Goal: Task Accomplishment & Management: Manage account settings

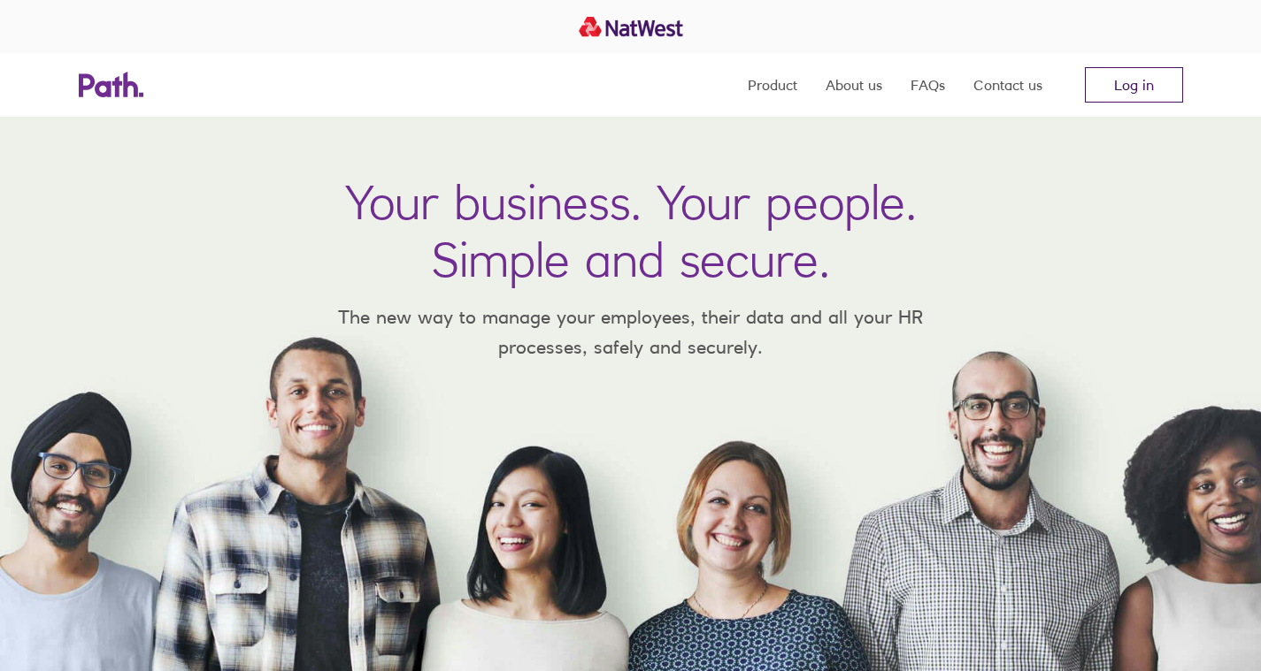
click at [1099, 89] on link "Log in" at bounding box center [1134, 84] width 98 height 35
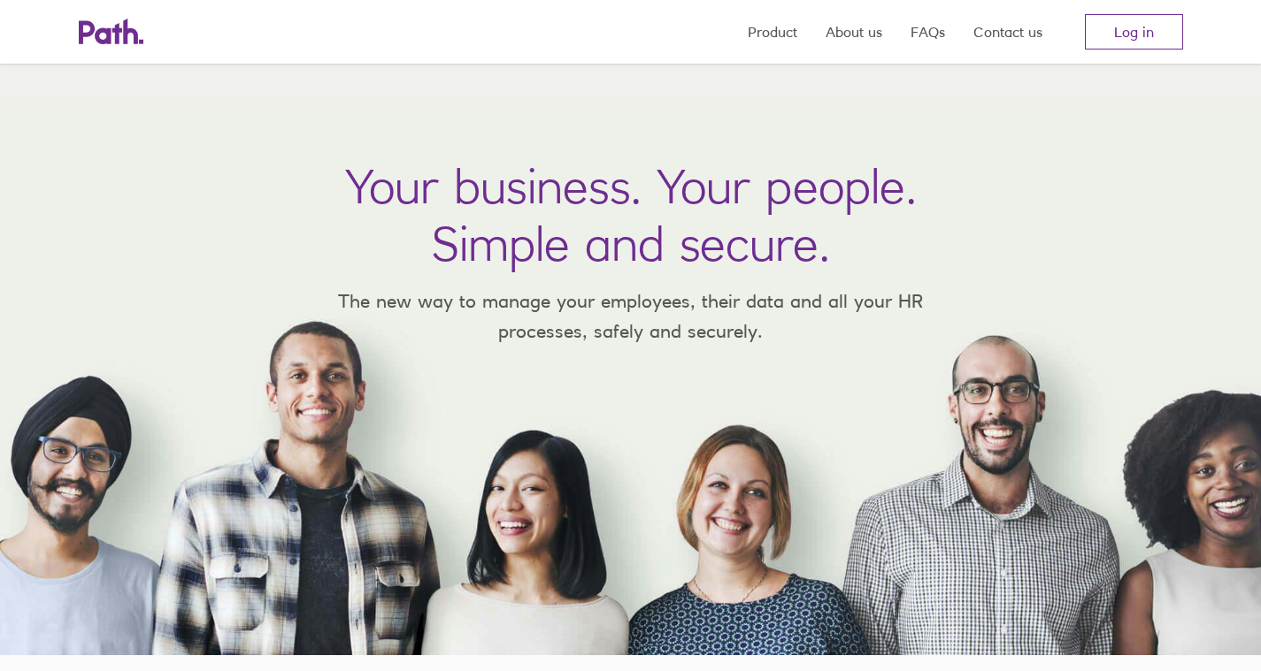
scroll to position [36, 0]
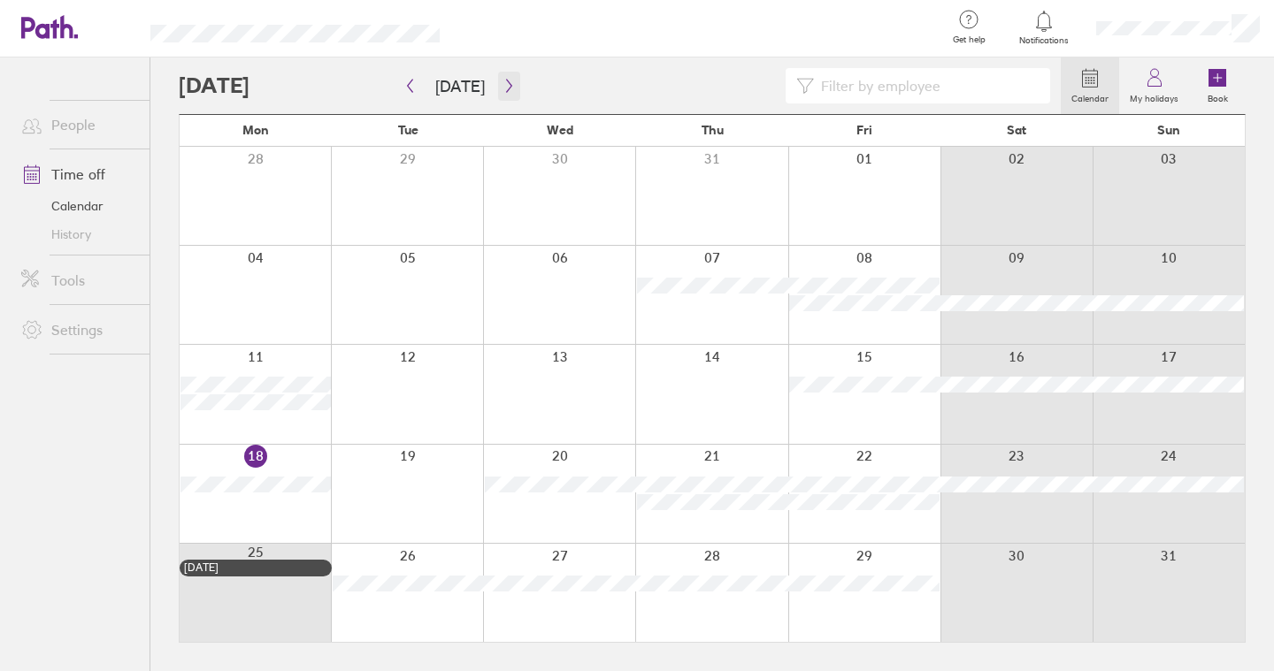
click at [498, 82] on button "button" at bounding box center [509, 86] width 22 height 29
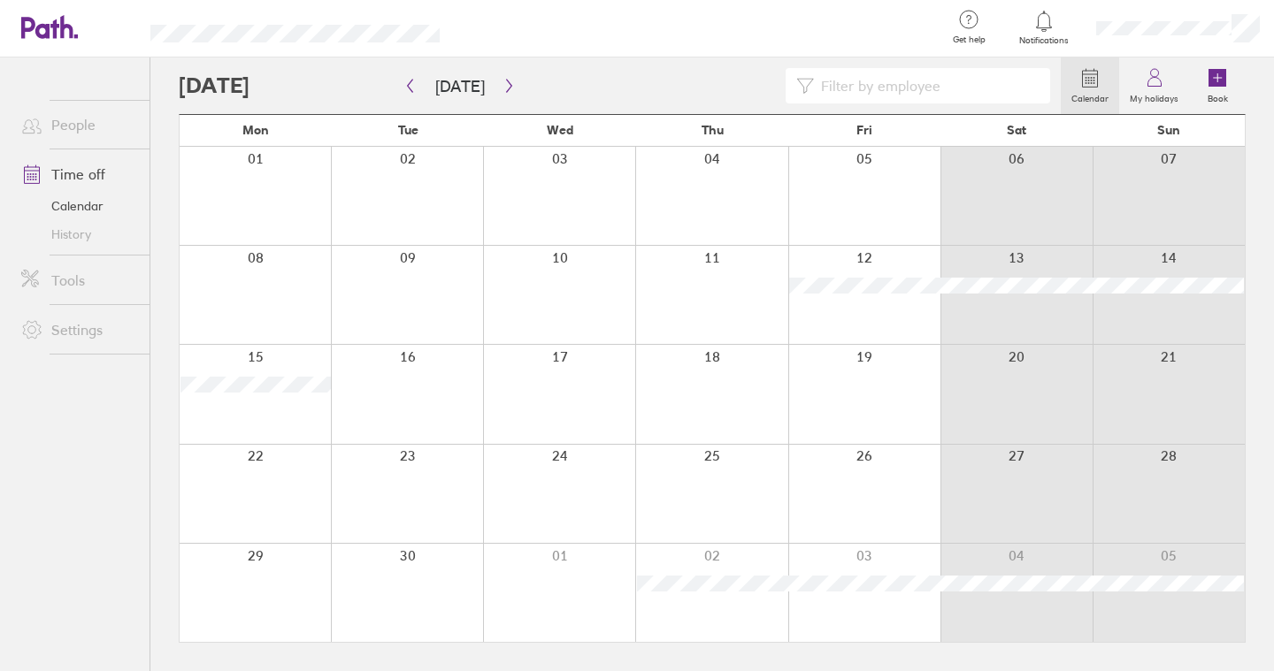
click at [735, 185] on div at bounding box center [711, 196] width 152 height 98
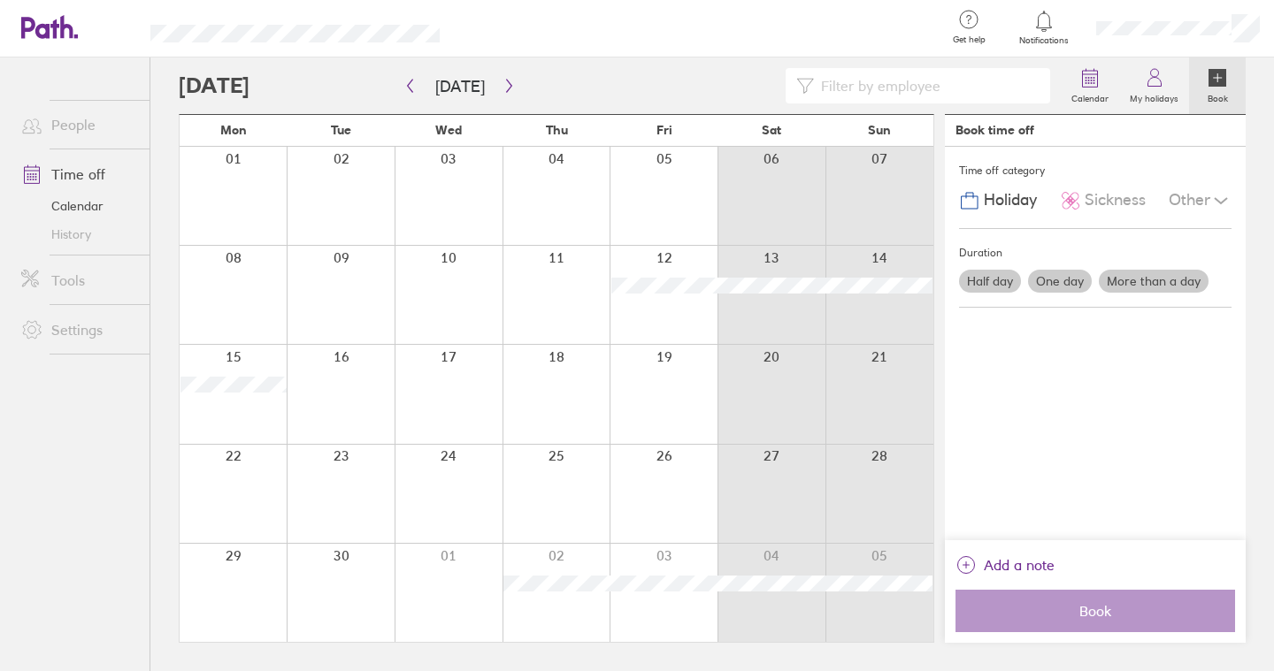
click at [548, 184] on div at bounding box center [557, 196] width 108 height 98
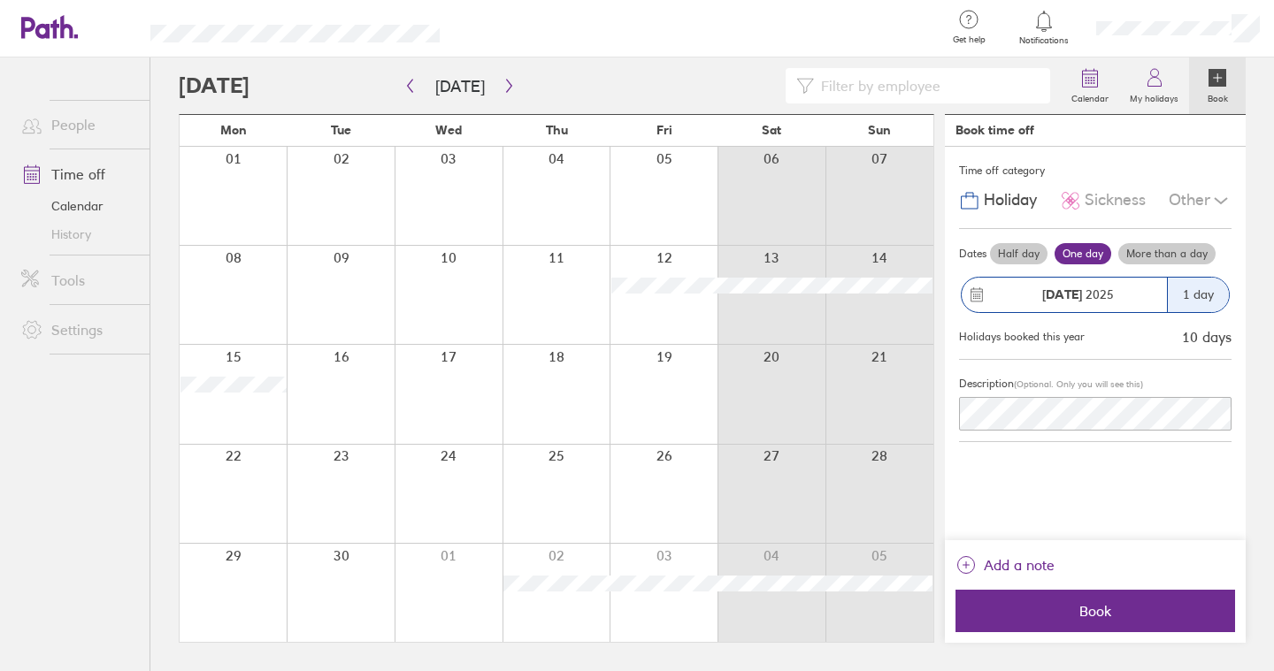
click at [1008, 254] on label "Half day" at bounding box center [1019, 253] width 58 height 21
click at [0, 0] on input "Half day" at bounding box center [0, 0] width 0 height 0
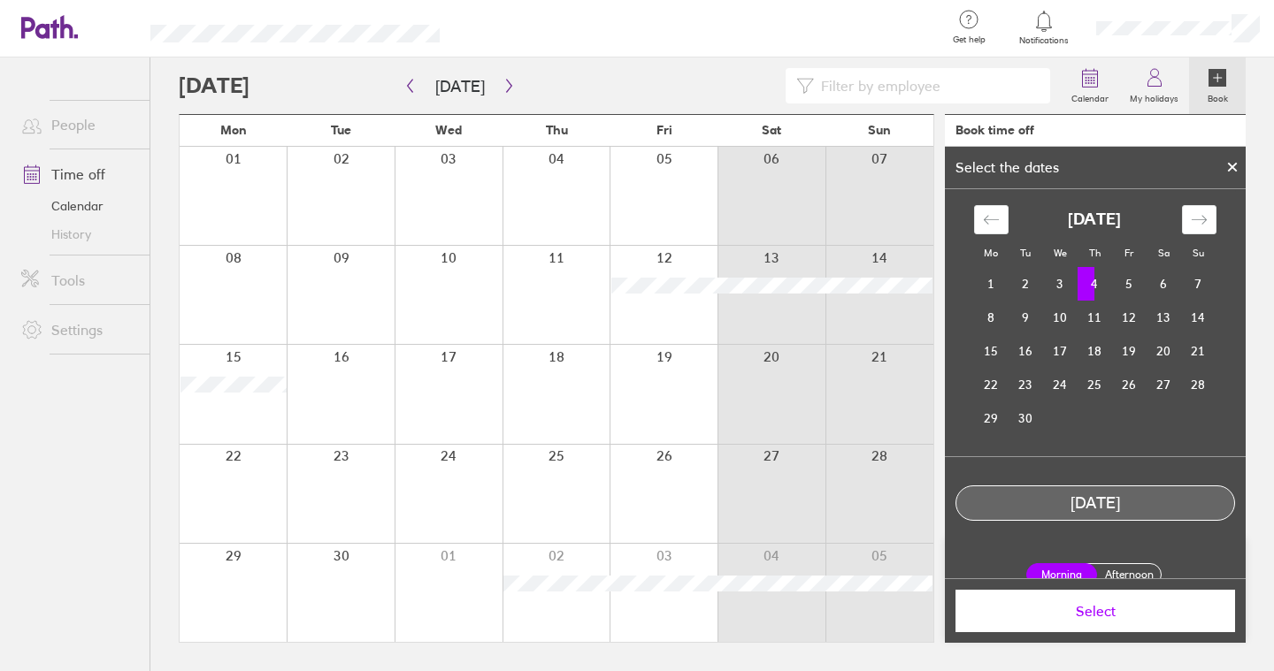
scroll to position [21, 0]
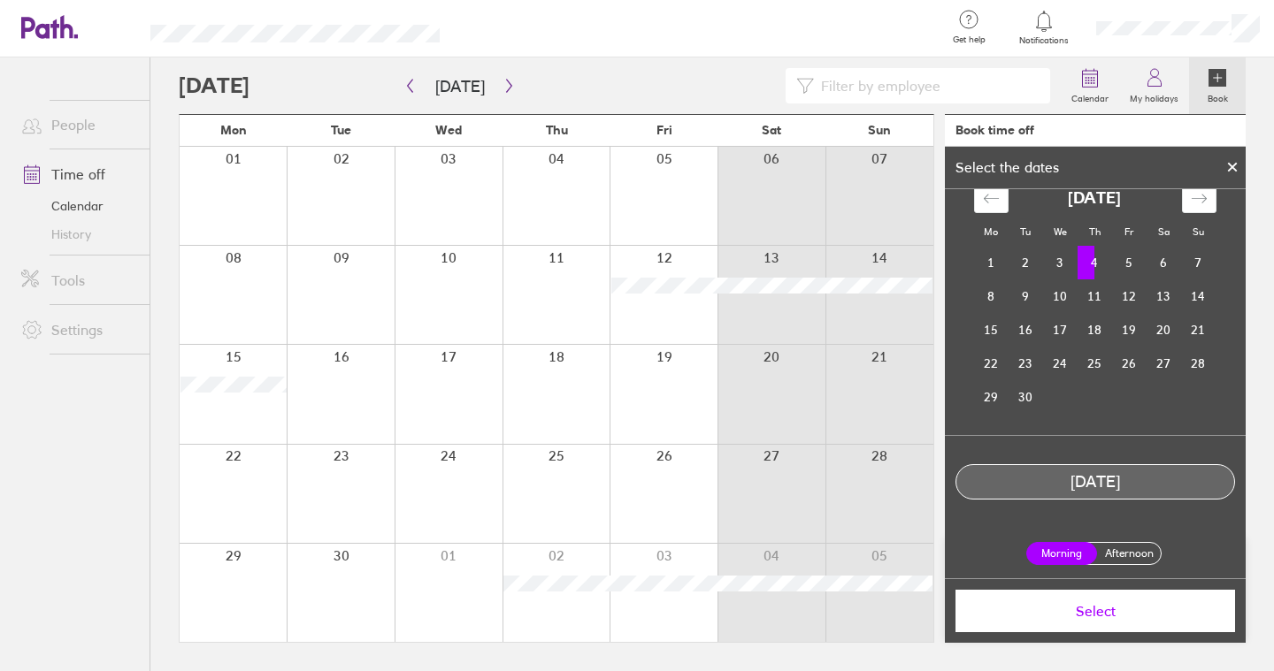
click at [1105, 621] on button "Select" at bounding box center [1095, 611] width 280 height 42
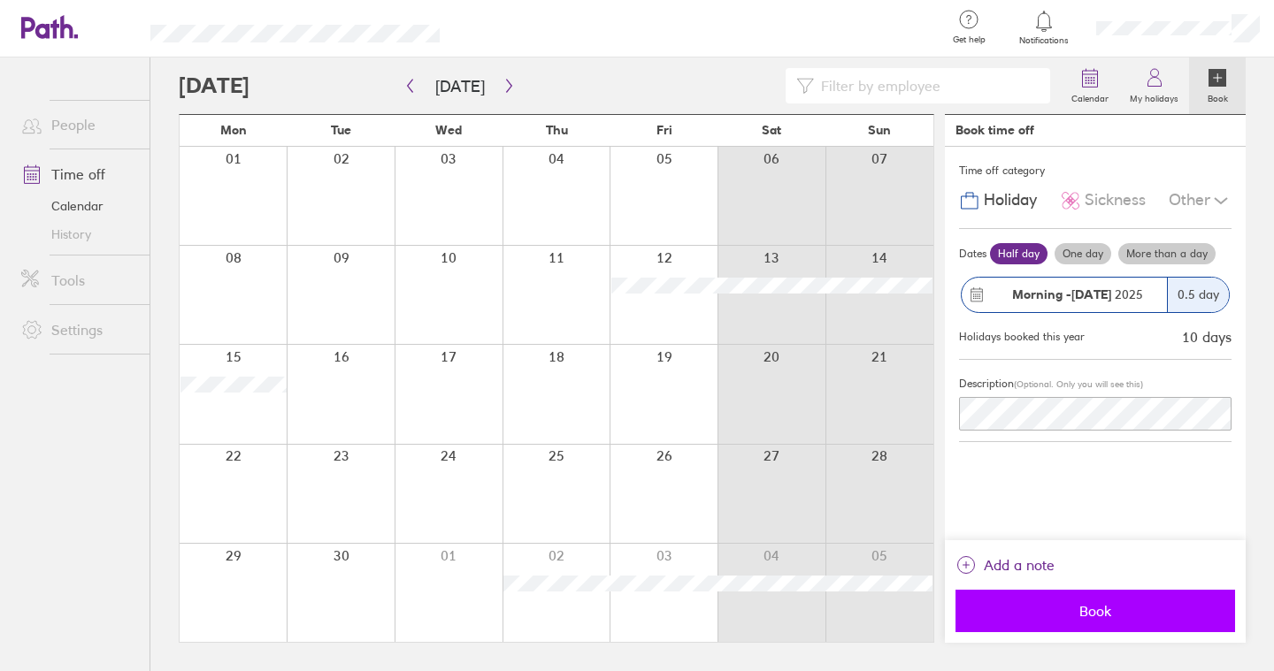
click at [1057, 619] on button "Book" at bounding box center [1095, 611] width 280 height 42
